Goal: Task Accomplishment & Management: Use online tool/utility

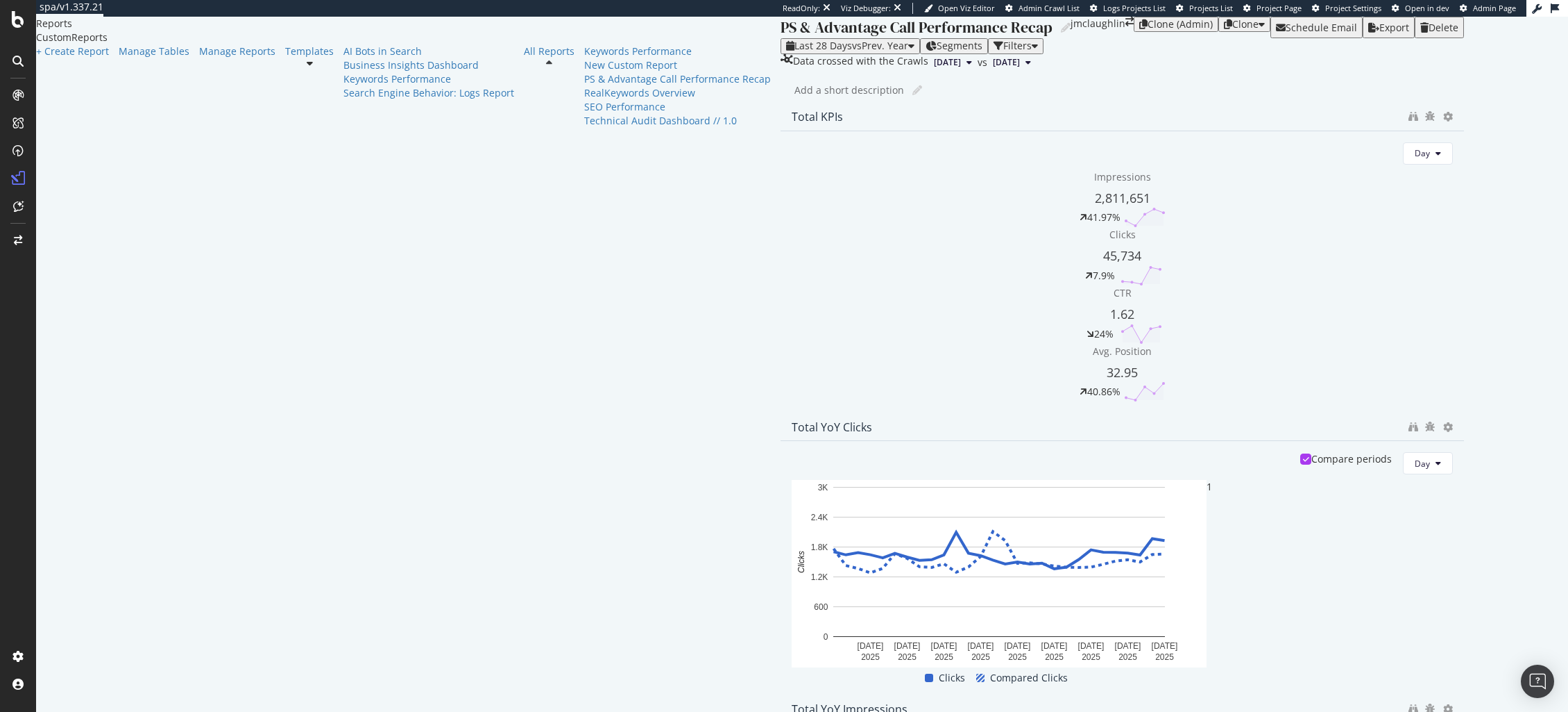
drag, startPoint x: 1190, startPoint y: 307, endPoint x: 1493, endPoint y: 317, distance: 303.2
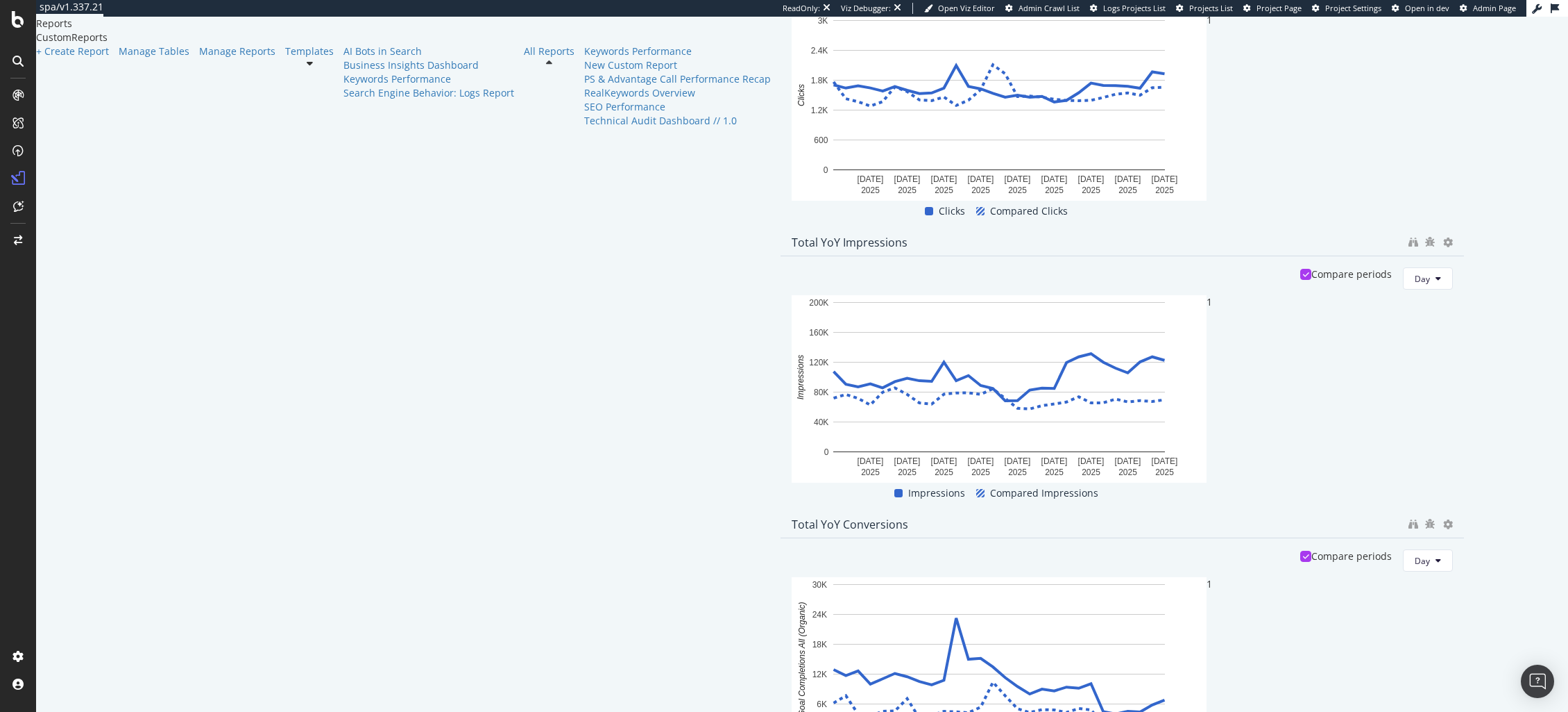
scroll to position [477, 0]
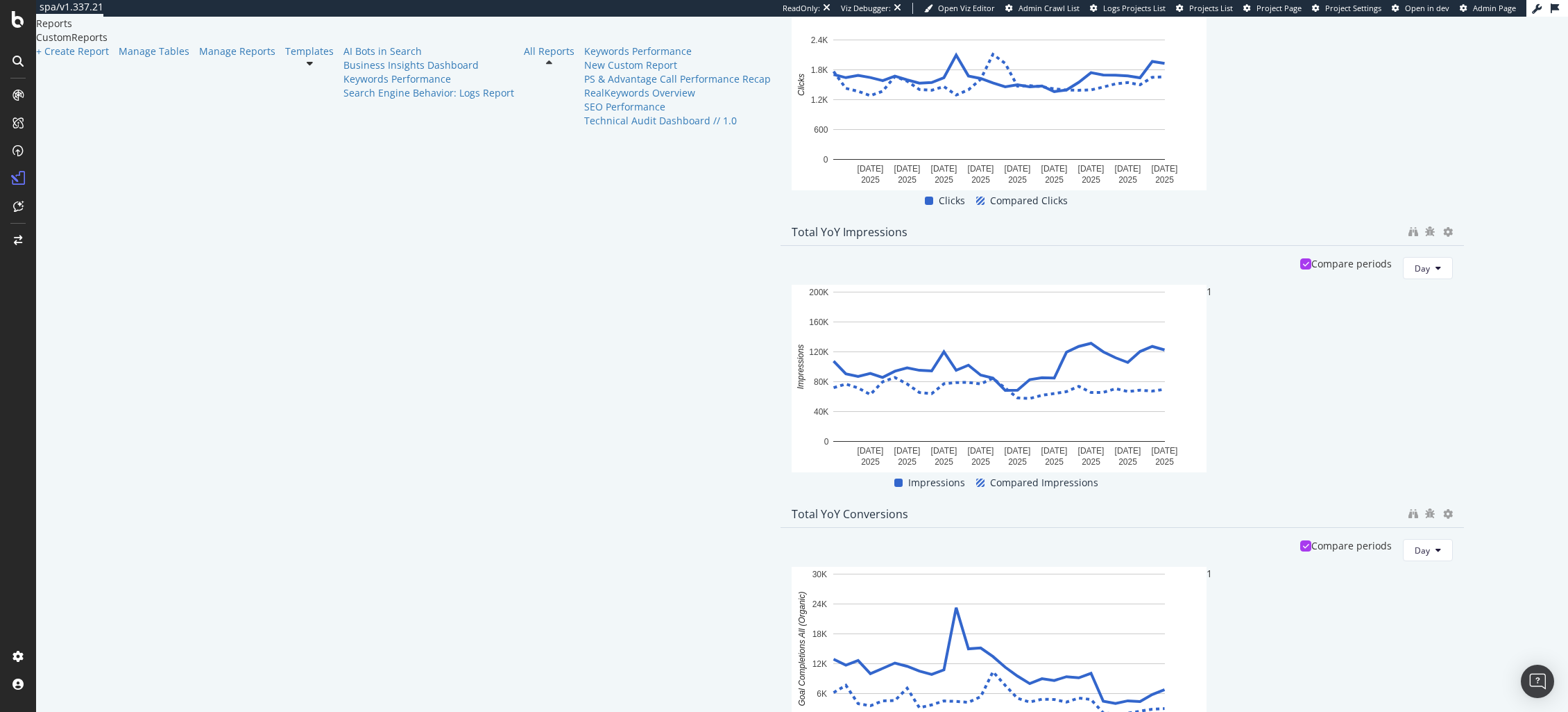
drag, startPoint x: 1192, startPoint y: 465, endPoint x: 1516, endPoint y: 432, distance: 325.7
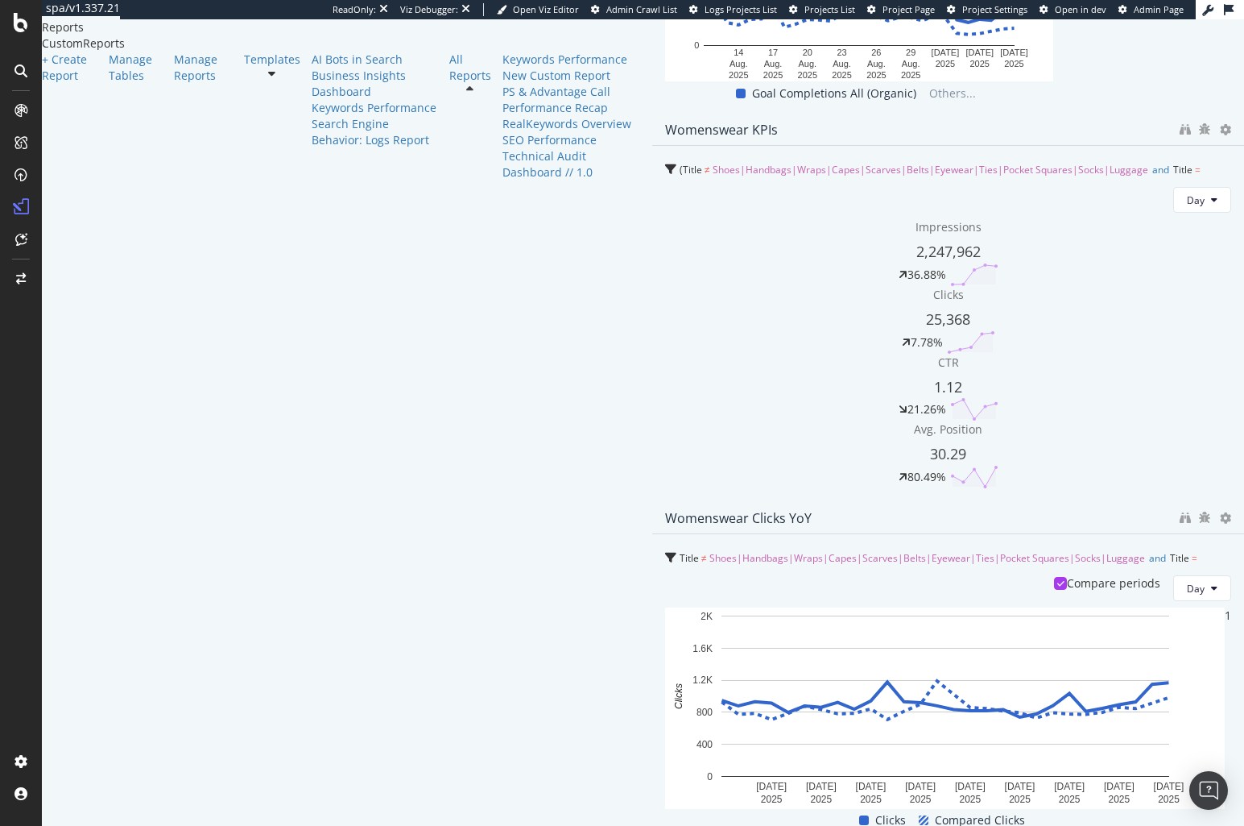
scroll to position [0, 0]
